Goal: Use online tool/utility

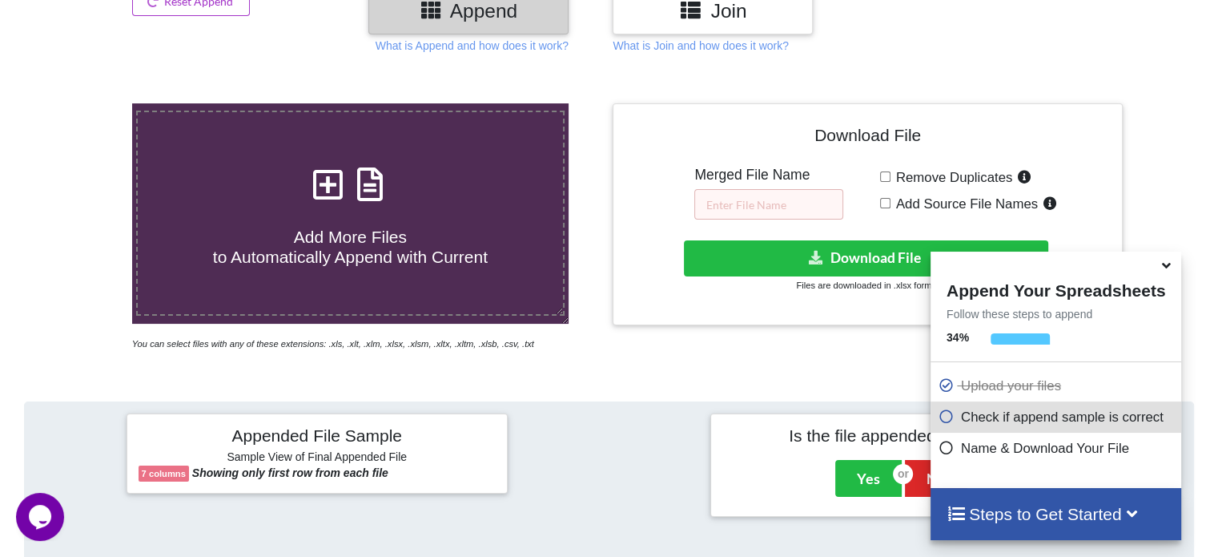
click at [378, 178] on icon at bounding box center [370, 176] width 40 height 34
click at [83, 103] on input "Add More Files to Automatically Append with Current" at bounding box center [83, 103] width 0 height 0
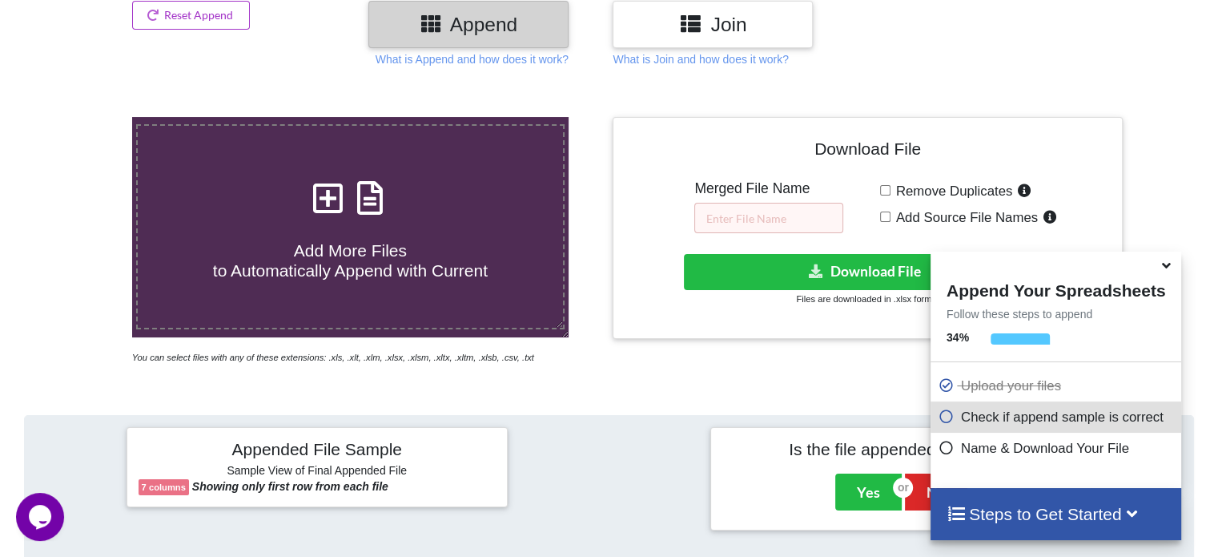
scroll to position [240, 0]
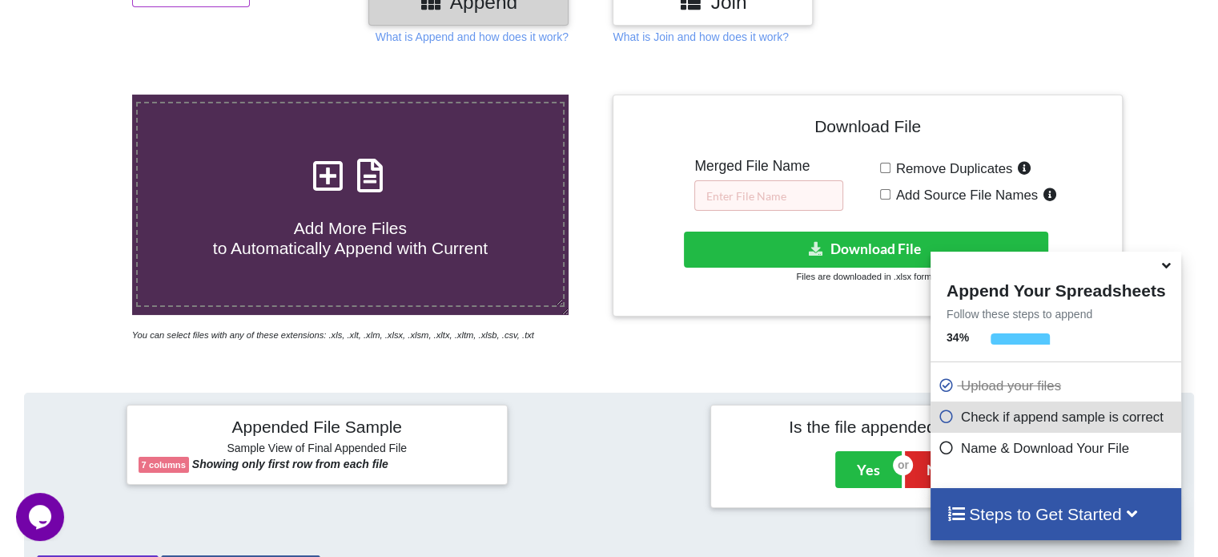
click at [362, 179] on icon at bounding box center [370, 168] width 40 height 34
click at [83, 95] on input "Add More Files to Automatically Append with Current" at bounding box center [83, 95] width 0 height 0
click at [741, 185] on input "text" at bounding box center [768, 195] width 149 height 30
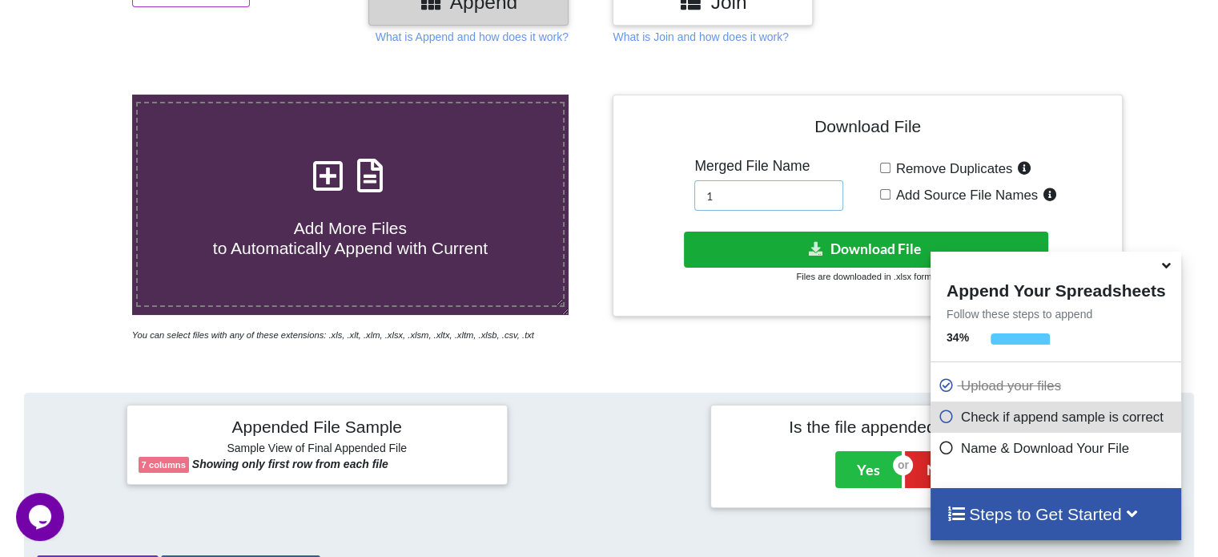
type input "1"
click at [762, 249] on button "Download File" at bounding box center [866, 249] width 364 height 36
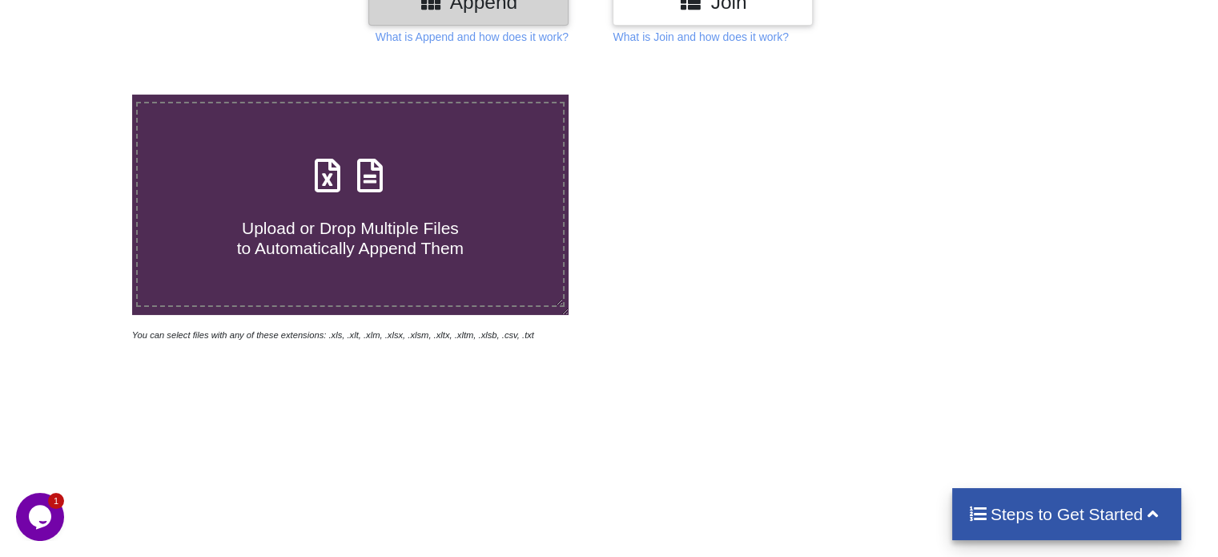
click at [369, 174] on icon at bounding box center [370, 168] width 40 height 34
click at [83, 95] on input "Upload or Drop Multiple Files to Automatically Append Them" at bounding box center [83, 95] width 0 height 0
type input "C:\fakepath\Task-report-31-08-2025T20_30.csv"
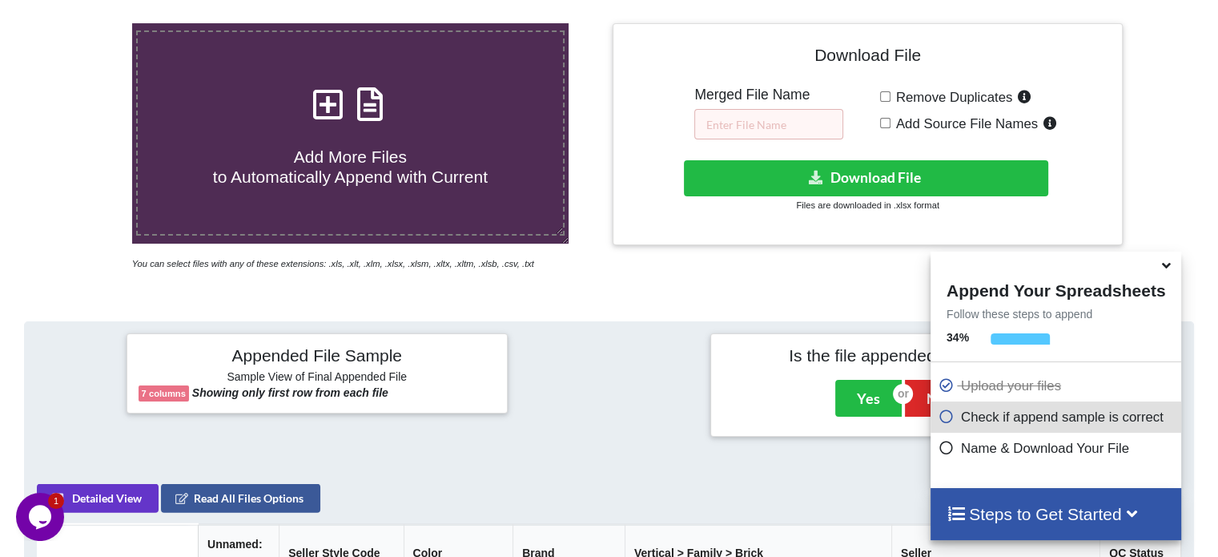
scroll to position [151, 0]
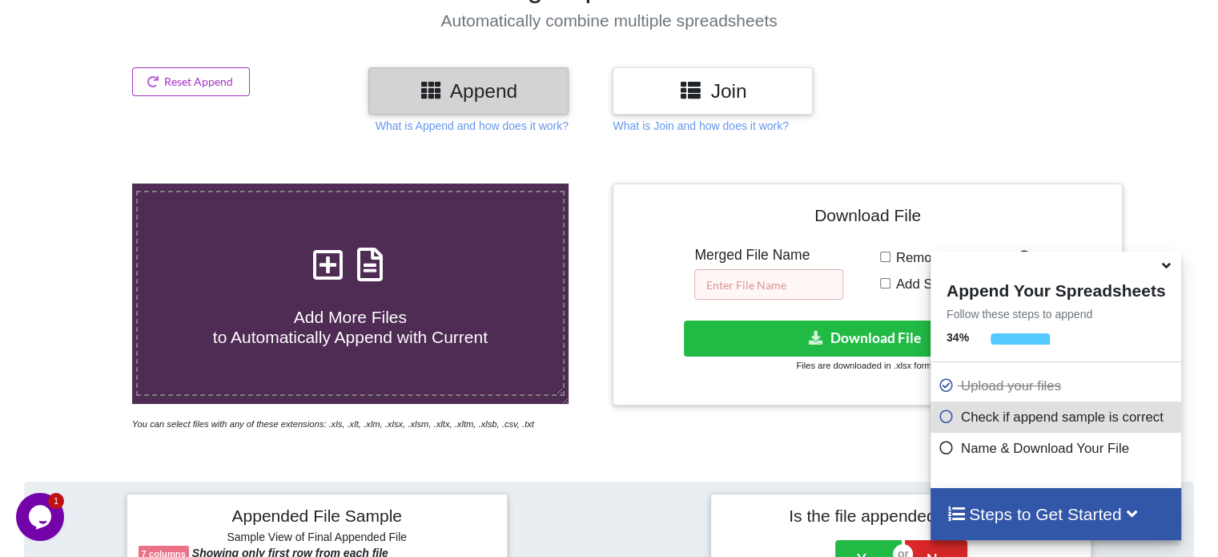
click at [742, 294] on input "text" at bounding box center [768, 284] width 149 height 30
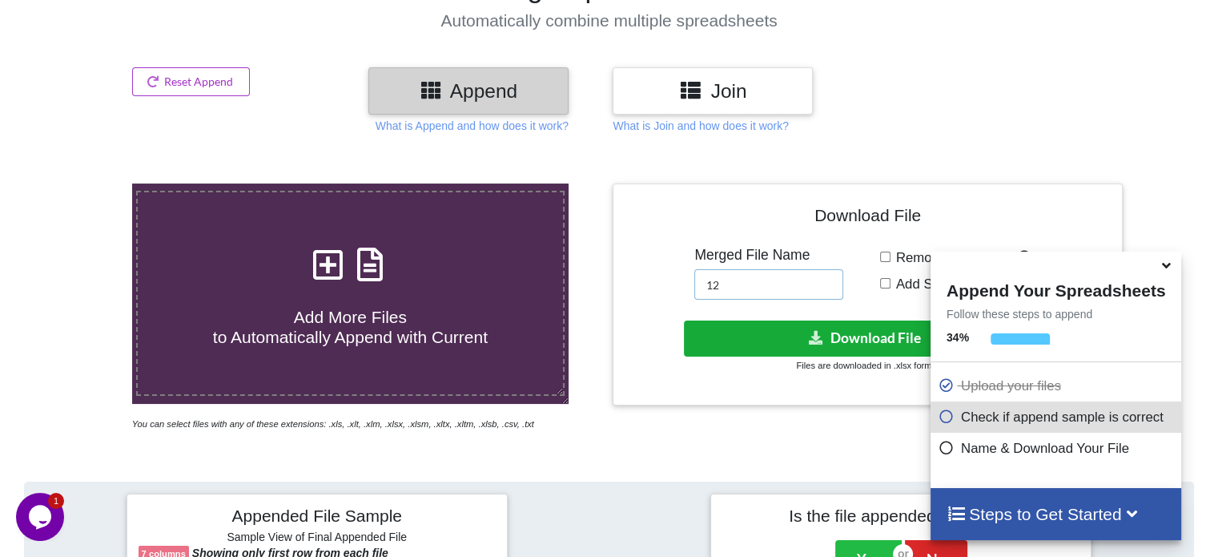
type input "12"
click at [753, 345] on button "Download File" at bounding box center [866, 338] width 364 height 36
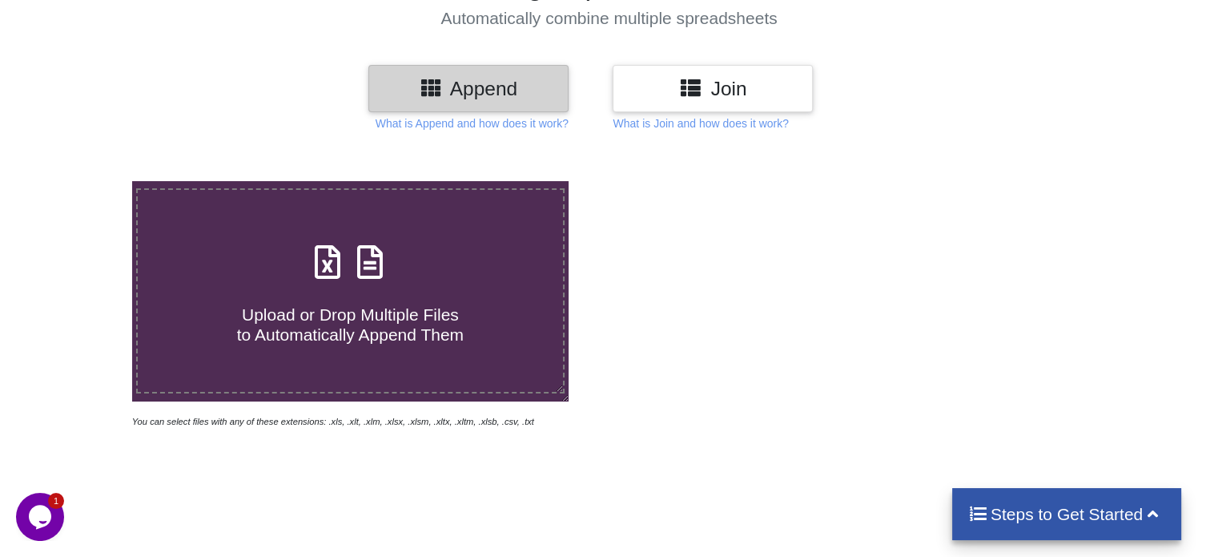
click at [375, 259] on icon at bounding box center [370, 254] width 40 height 34
click at [83, 181] on input "Upload or Drop Multiple Files to Automatically Append Them" at bounding box center [83, 181] width 0 height 0
type input "C:\fakepath\Task-report-31-08-2025T20_34.csv"
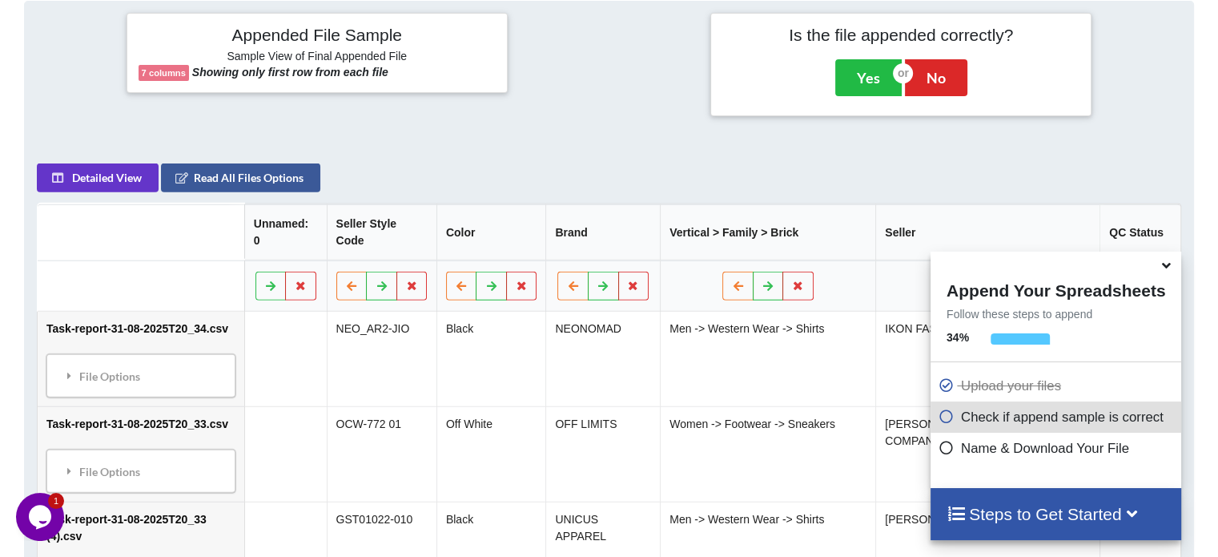
scroll to position [392, 0]
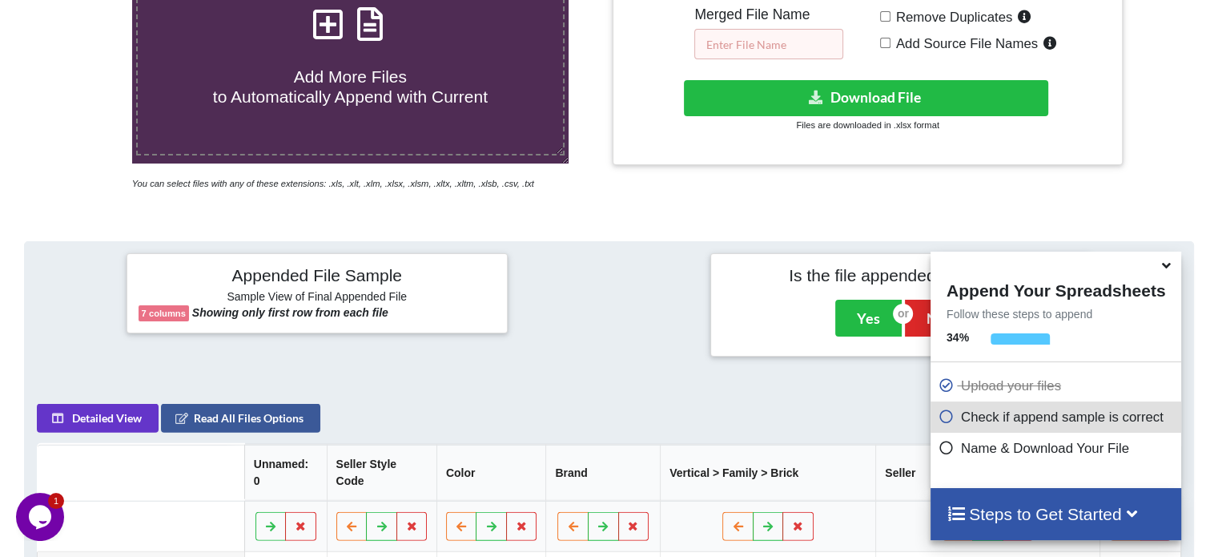
click at [765, 40] on input "text" at bounding box center [768, 44] width 149 height 30
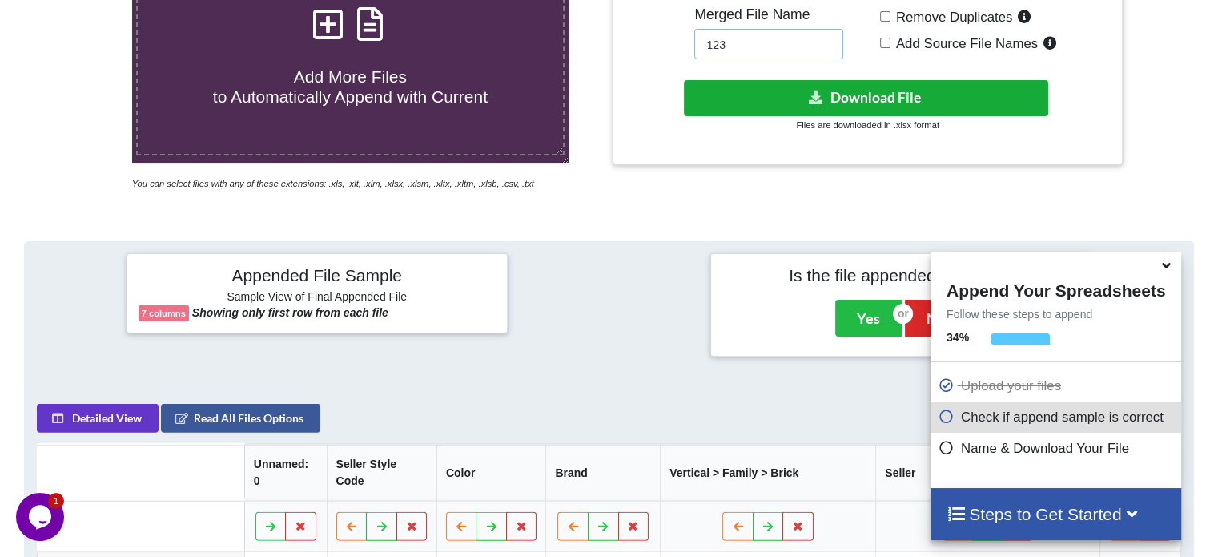
type input "123"
click at [774, 87] on button "Download File" at bounding box center [866, 98] width 364 height 36
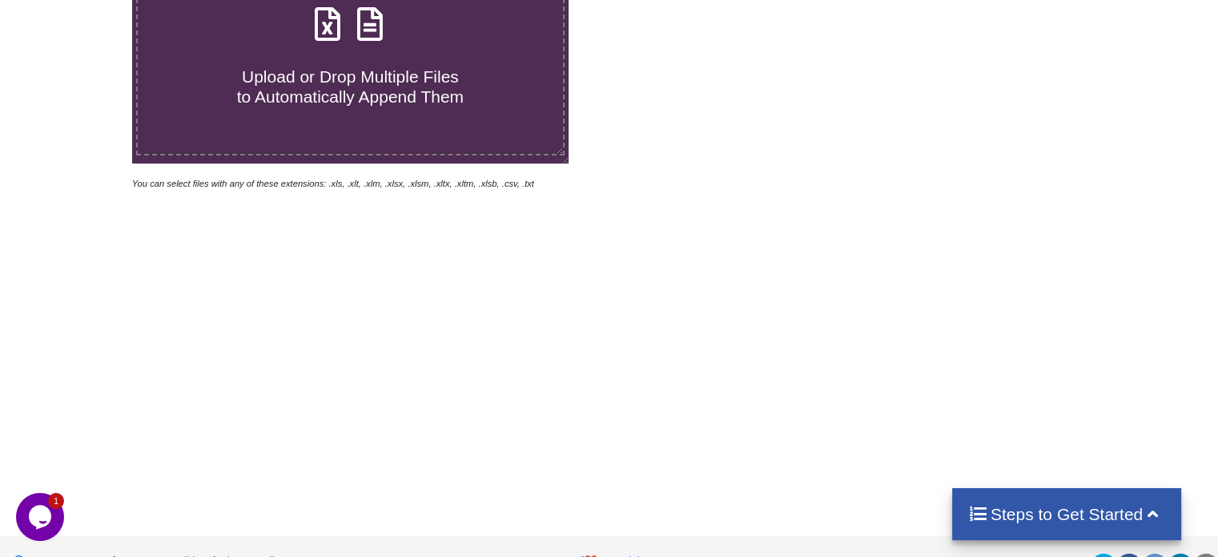
click at [373, 27] on icon at bounding box center [370, 16] width 40 height 34
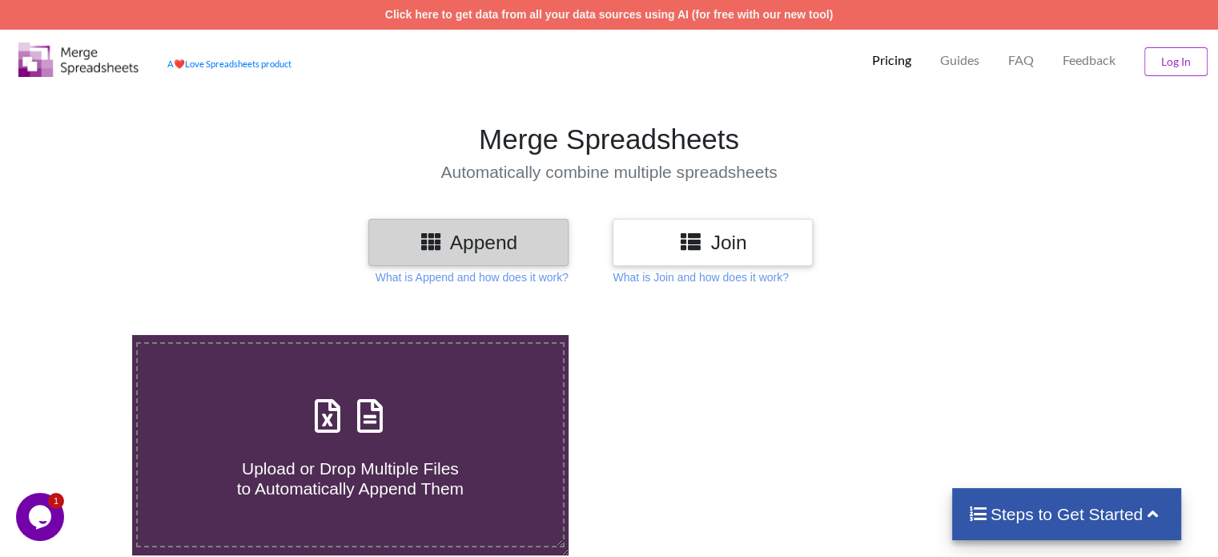
type input "C:\fakepath\Task-report-31-08-2025T20_38.csv"
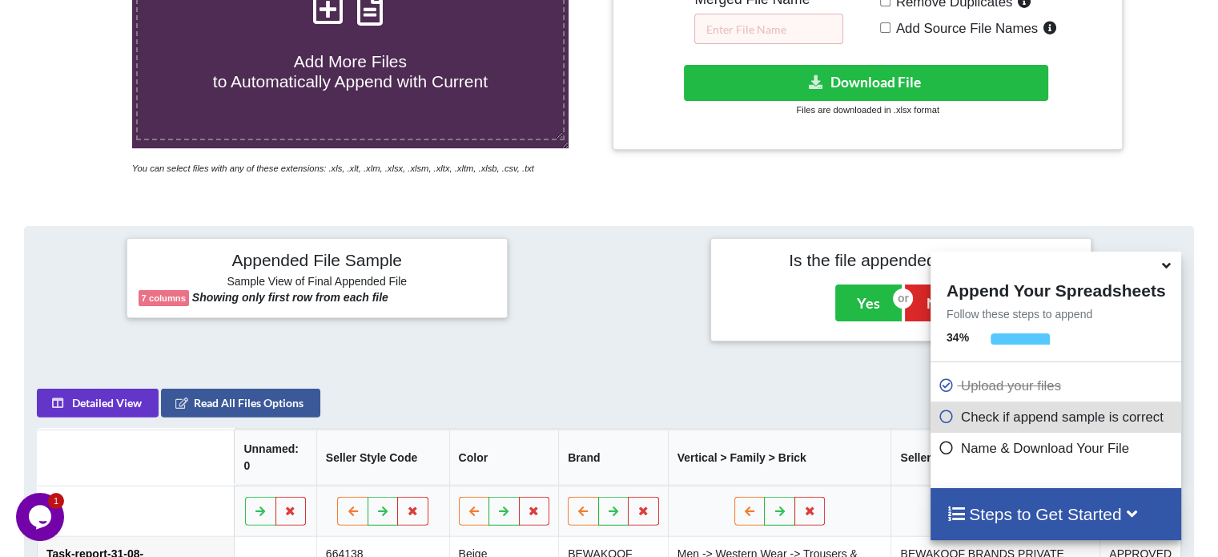
scroll to position [312, 0]
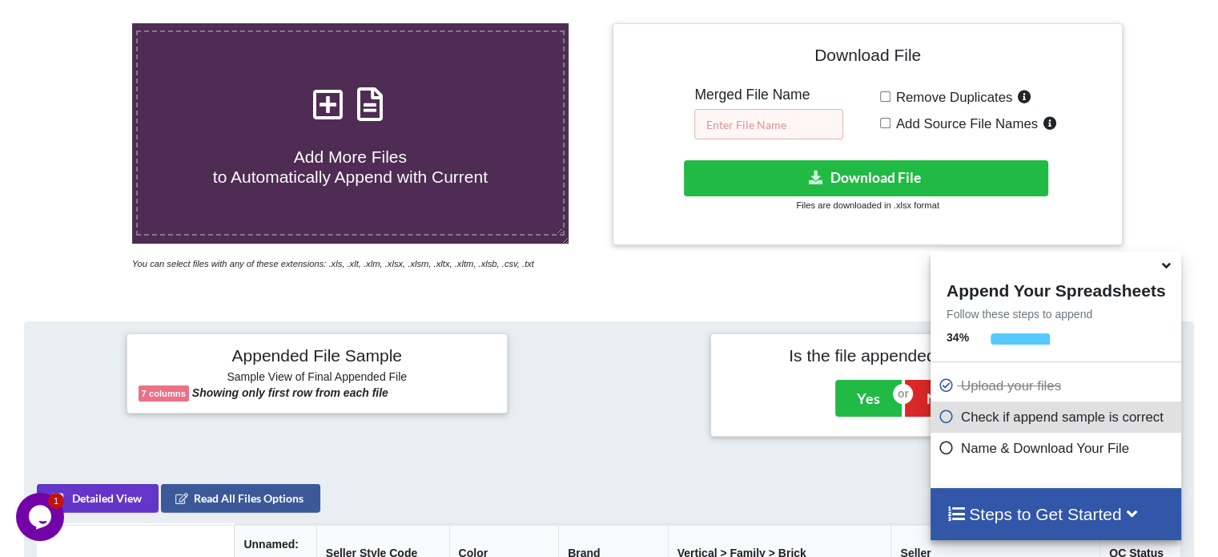
click at [755, 121] on input "text" at bounding box center [768, 124] width 149 height 30
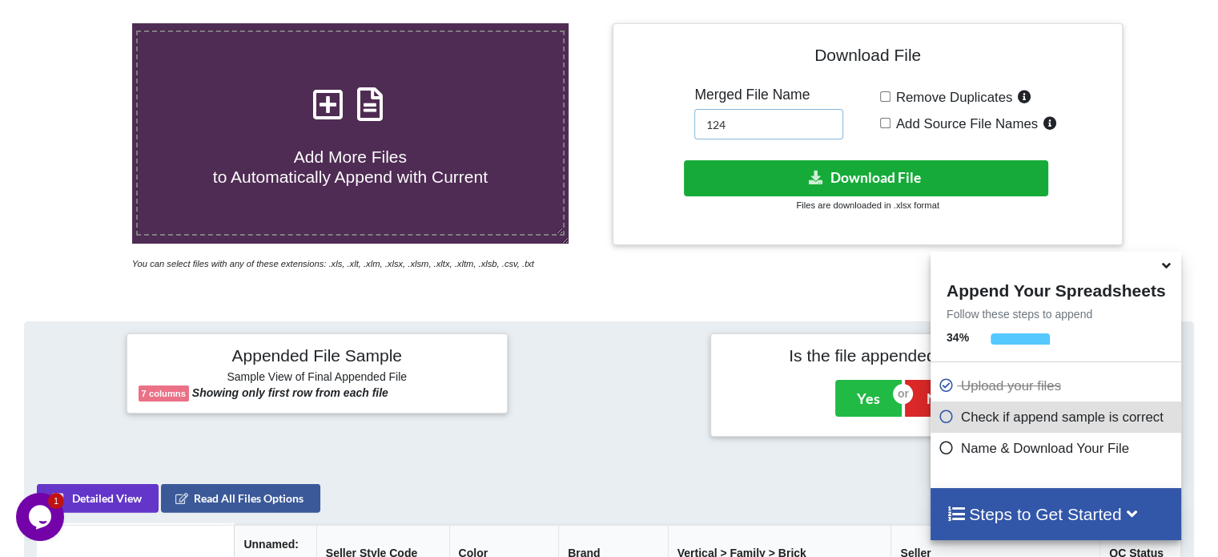
type input "124"
click at [737, 176] on button "Download File" at bounding box center [866, 178] width 364 height 36
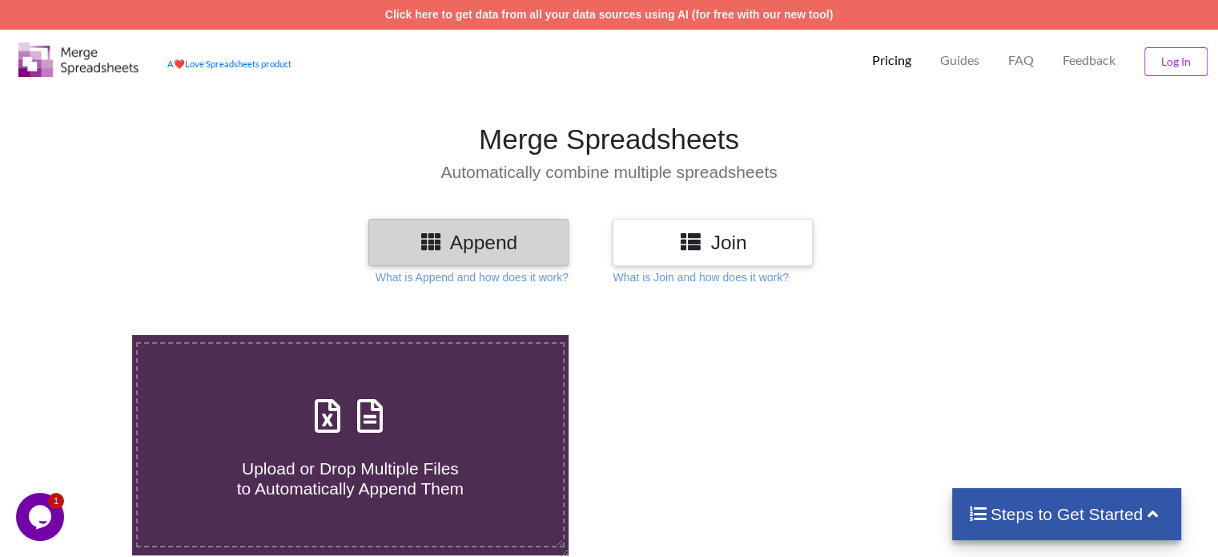
click at [372, 424] on icon at bounding box center [370, 408] width 40 height 34
click at [83, 335] on input "Upload or Drop Multiple Files to Automatically Append Them" at bounding box center [83, 335] width 0 height 0
type input "C:\fakepath\Task-report-31-08-2025T20_40.csv"
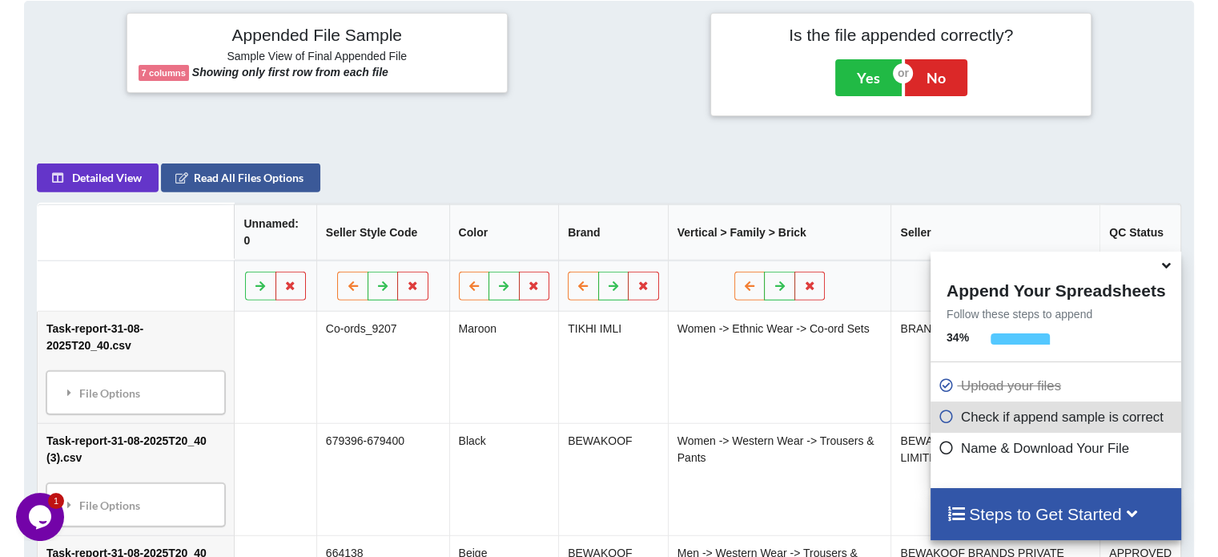
scroll to position [231, 0]
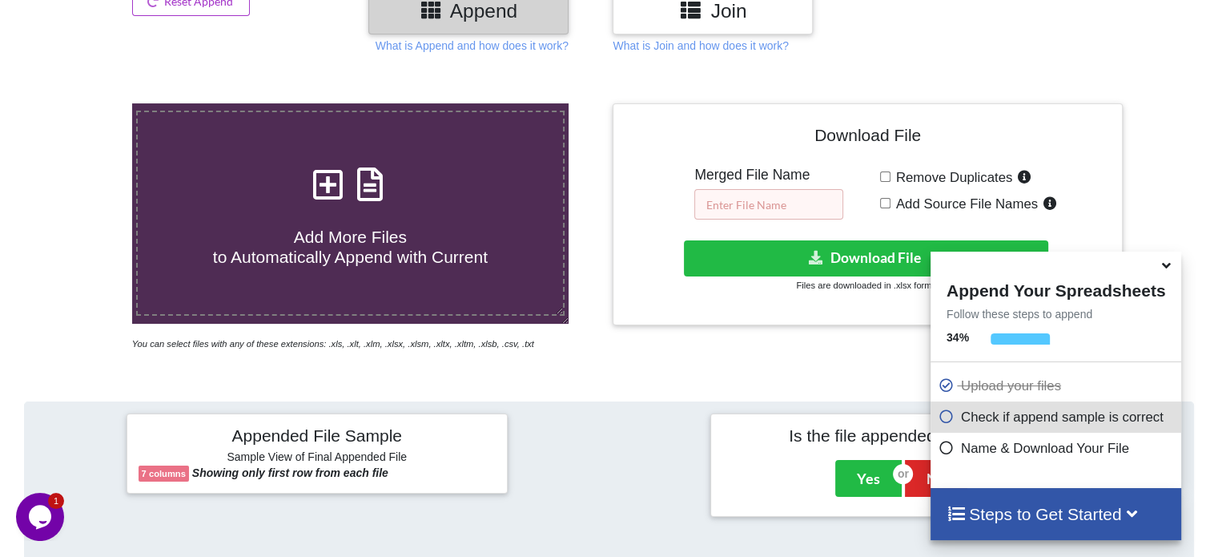
click at [726, 207] on input "text" at bounding box center [768, 204] width 149 height 30
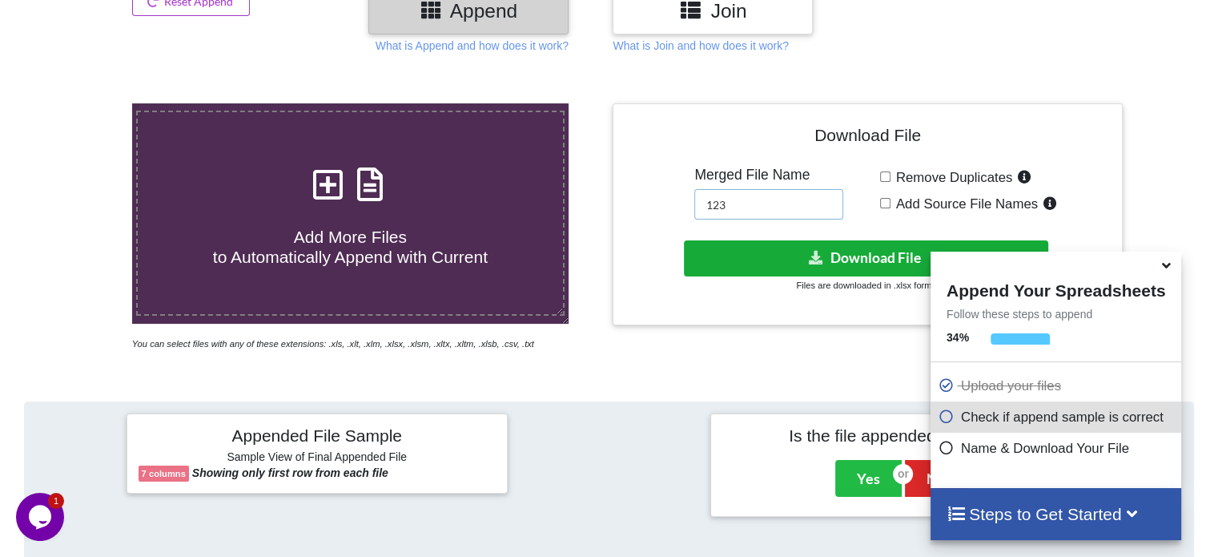
type input "123"
click at [764, 247] on button "Download File" at bounding box center [866, 258] width 364 height 36
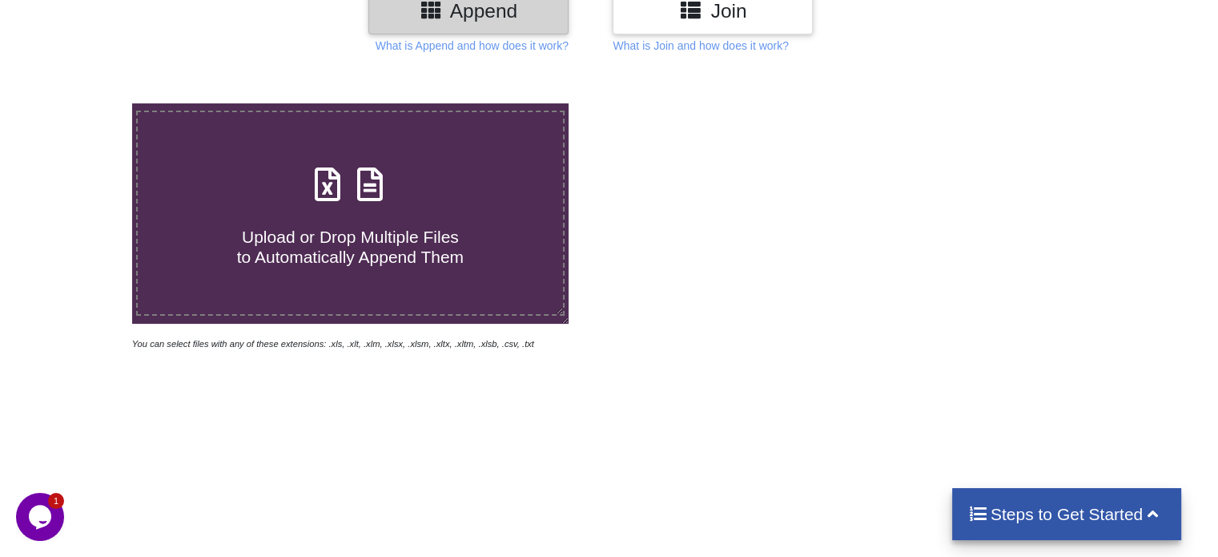
click at [379, 182] on icon at bounding box center [370, 176] width 40 height 34
click at [83, 103] on input "Upload or Drop Multiple Files to Automatically Append Them" at bounding box center [83, 103] width 0 height 0
type input "C:\fakepath\Task-report-31-08-2025T20_44.csv"
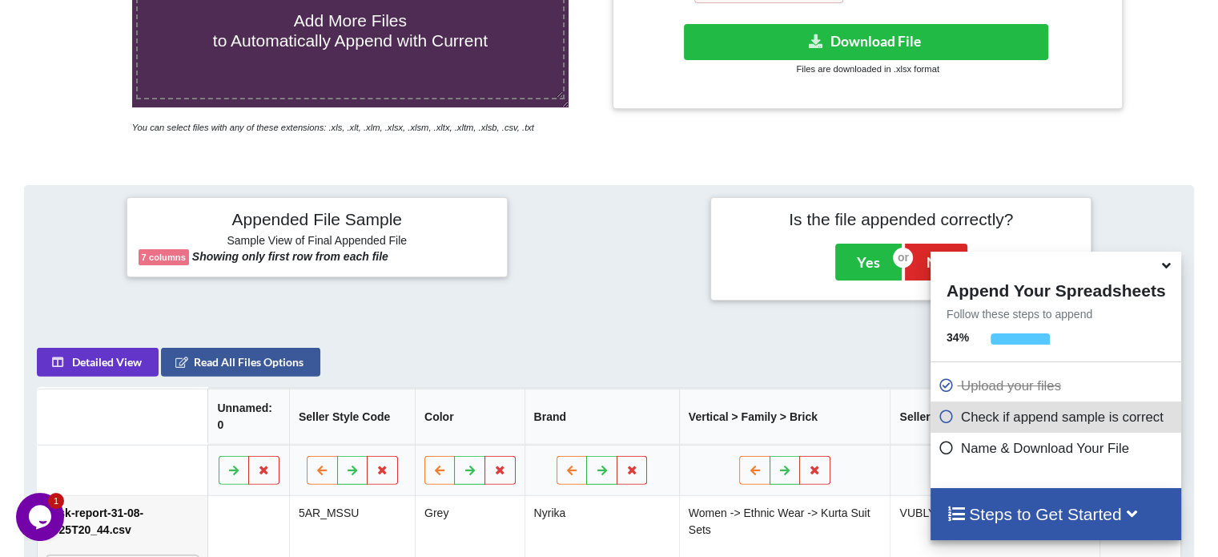
scroll to position [231, 0]
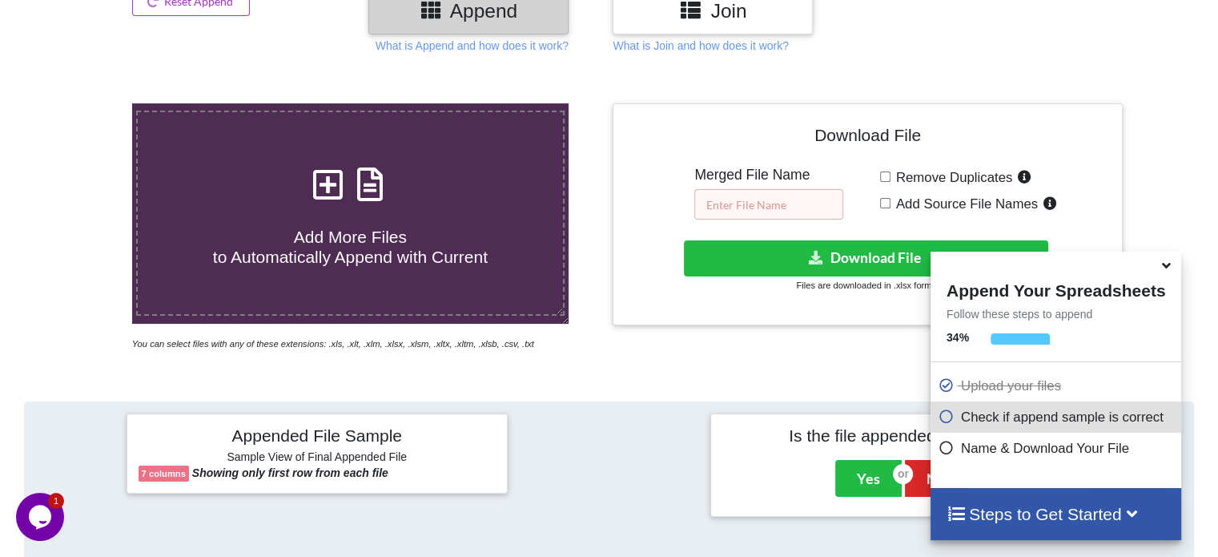
click at [758, 211] on input "text" at bounding box center [768, 204] width 149 height 30
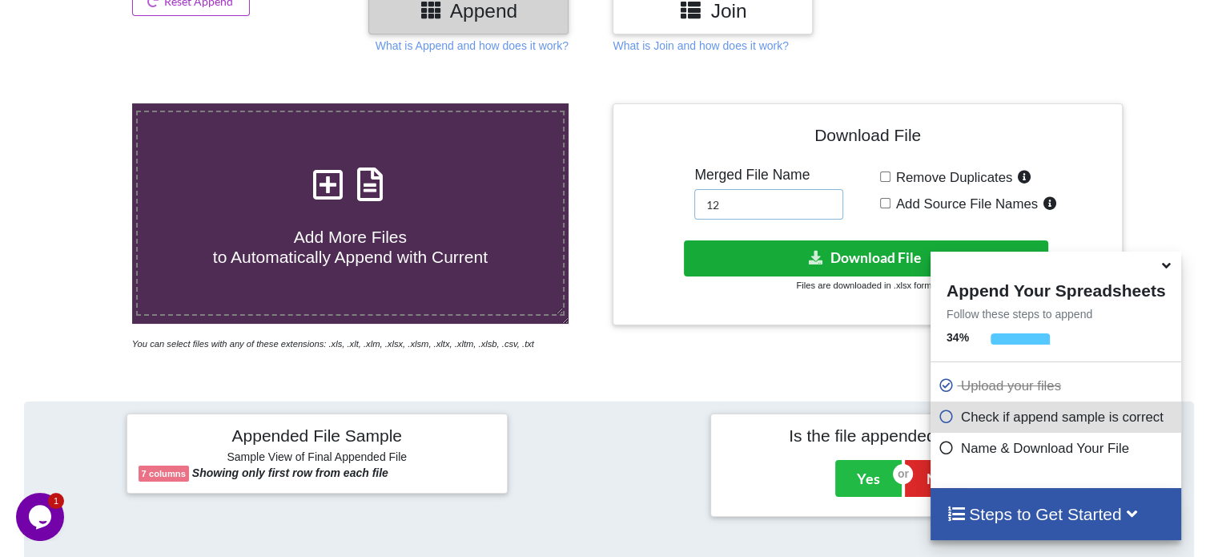
type input "12"
click at [767, 252] on button "Download File" at bounding box center [866, 258] width 364 height 36
